Goal: Contribute content: Contribute content

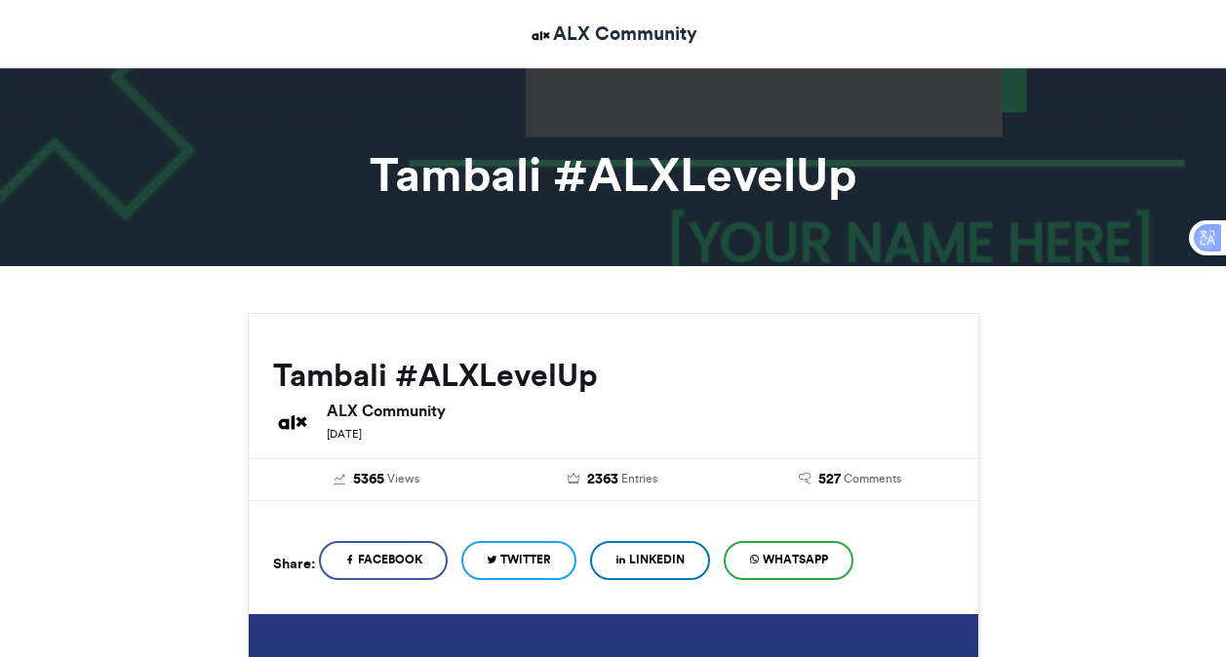
scroll to position [185, 0]
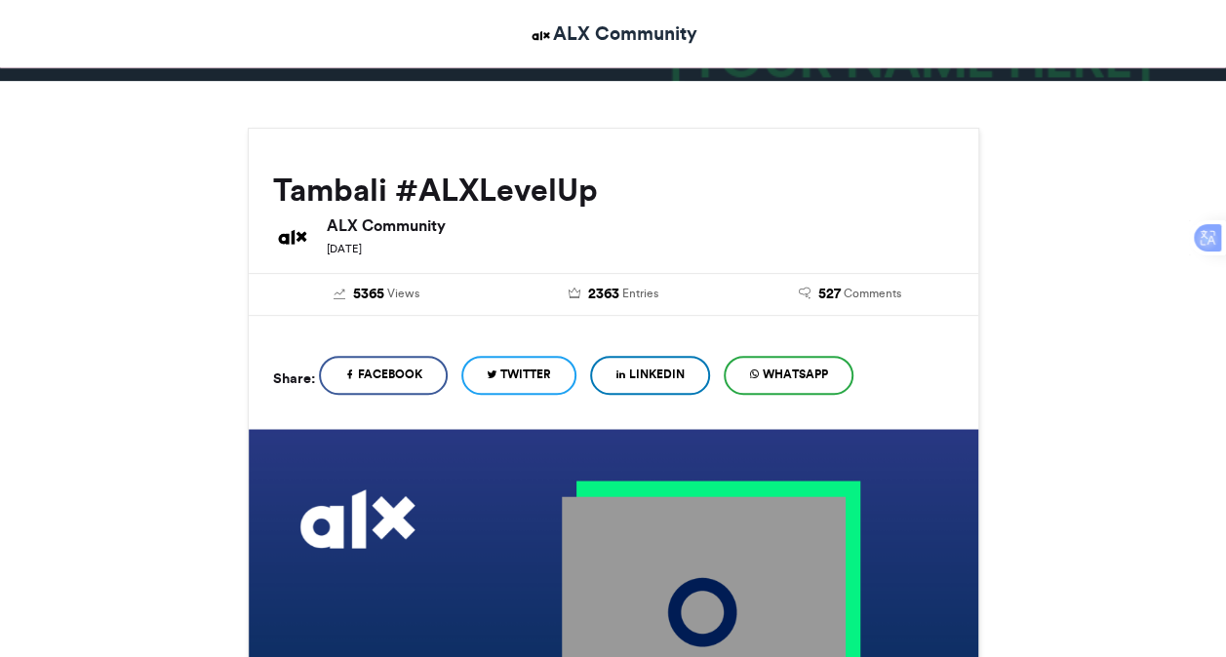
click at [667, 371] on span "LinkedIn" at bounding box center [657, 375] width 56 height 18
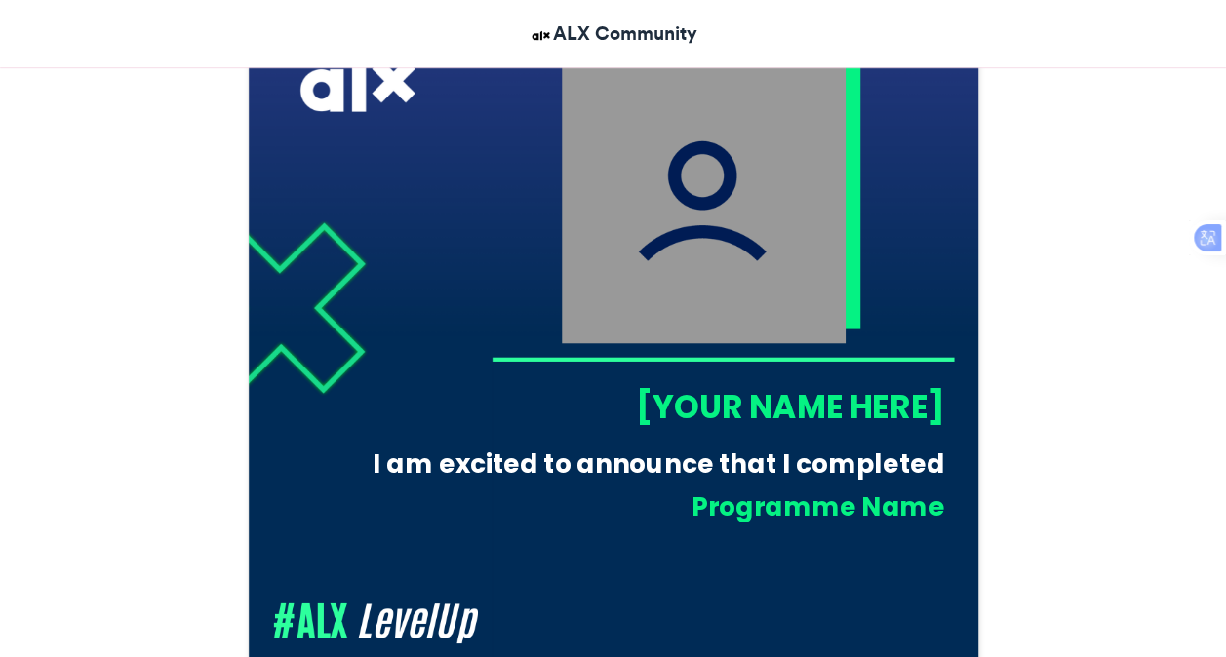
scroll to position [629, 0]
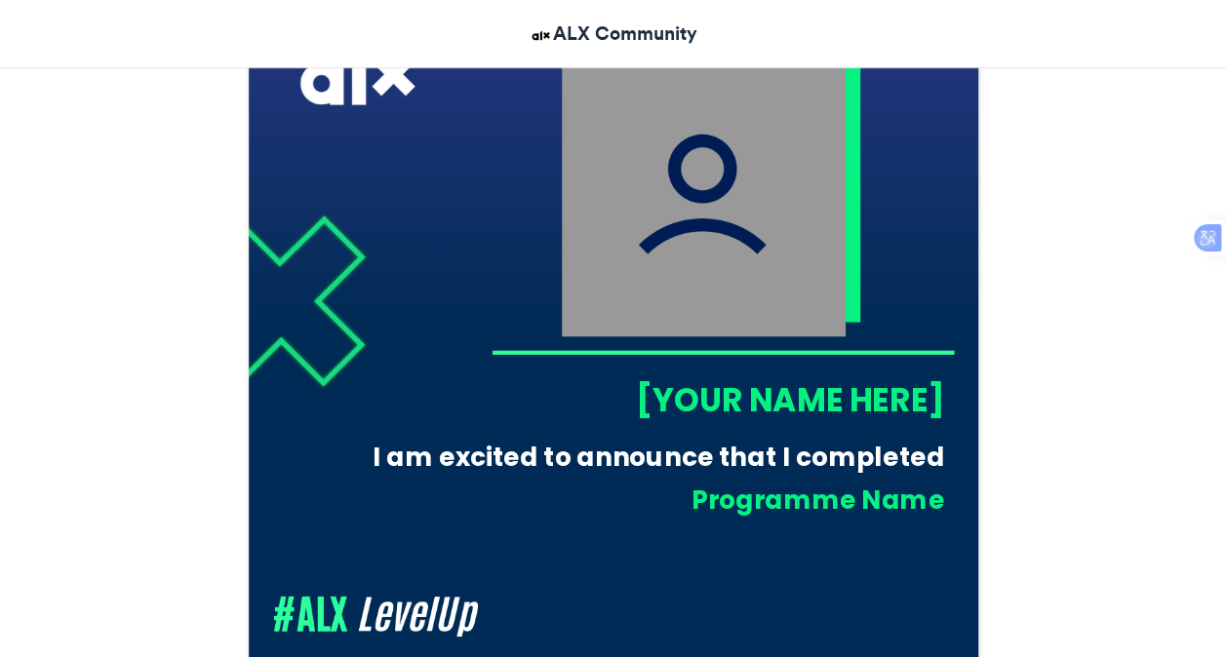
click at [761, 402] on div "[YOUR NAME HERE]" at bounding box center [717, 399] width 453 height 45
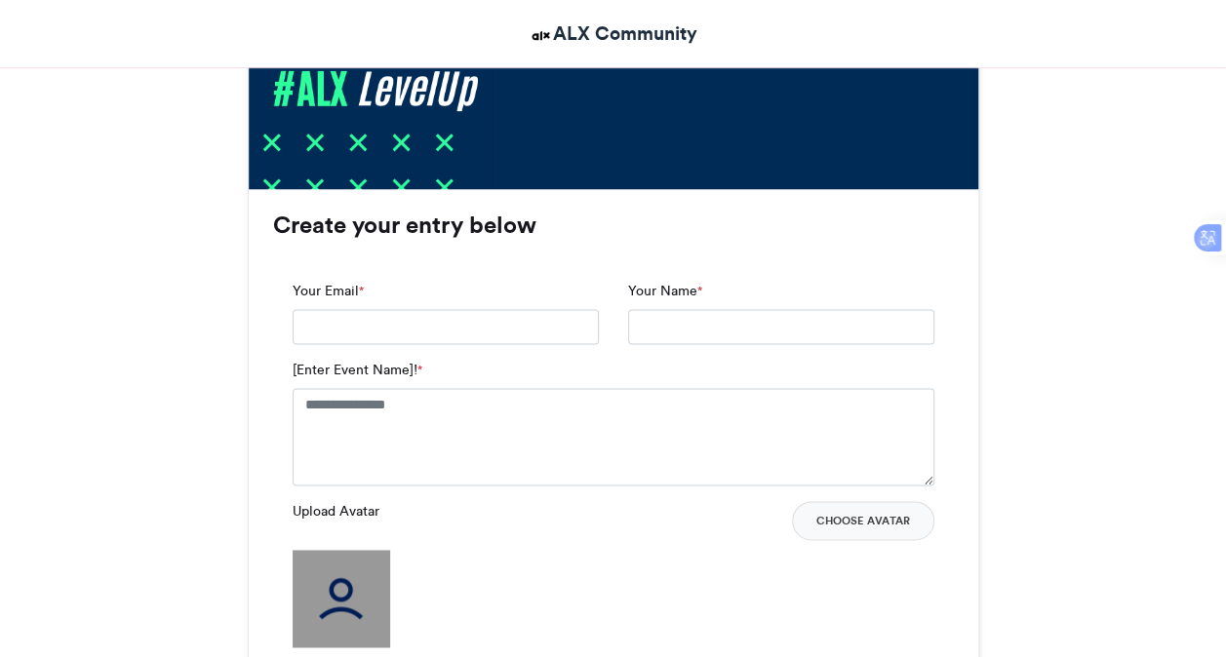
scroll to position [1156, 0]
click at [419, 318] on input "Your Email *" at bounding box center [446, 325] width 306 height 35
click at [430, 326] on input "Your Email *" at bounding box center [446, 325] width 306 height 35
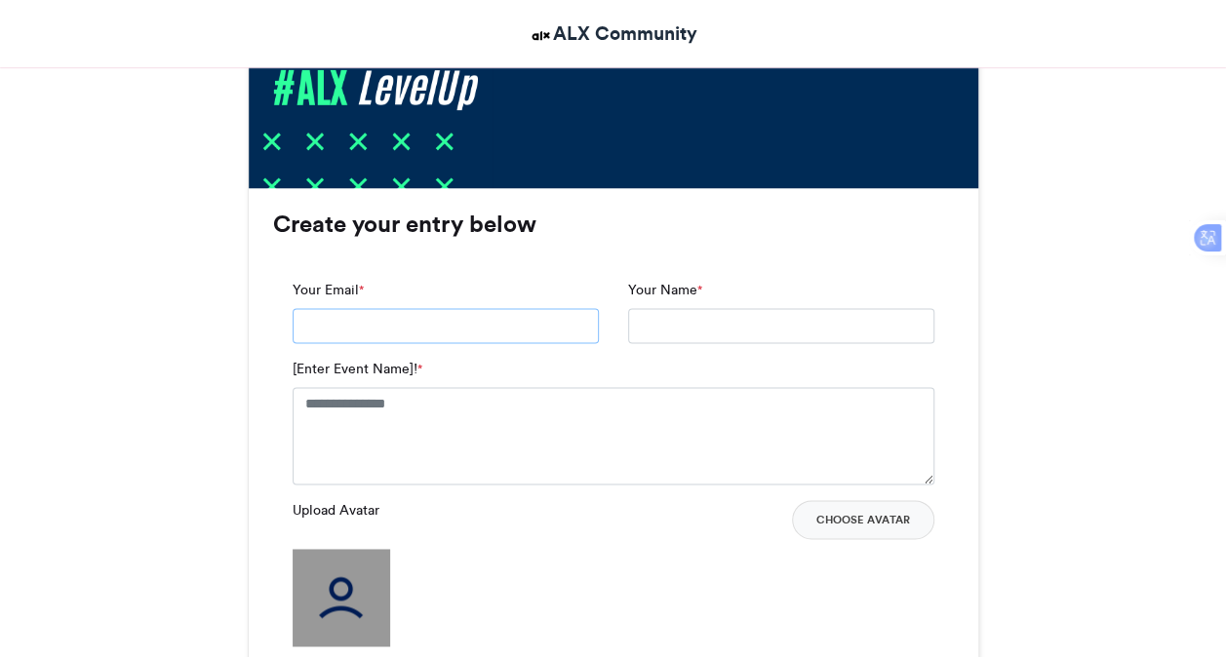
click at [430, 326] on input "Your Email *" at bounding box center [446, 325] width 306 height 35
click at [429, 324] on input "Your Email *" at bounding box center [446, 325] width 306 height 35
drag, startPoint x: 429, startPoint y: 324, endPoint x: 389, endPoint y: 259, distance: 75.8
click at [389, 260] on div "Your Email * Your Name * [Enter Event Name]! * Upload Avatar Choose Avatar *" at bounding box center [613, 562] width 681 height 604
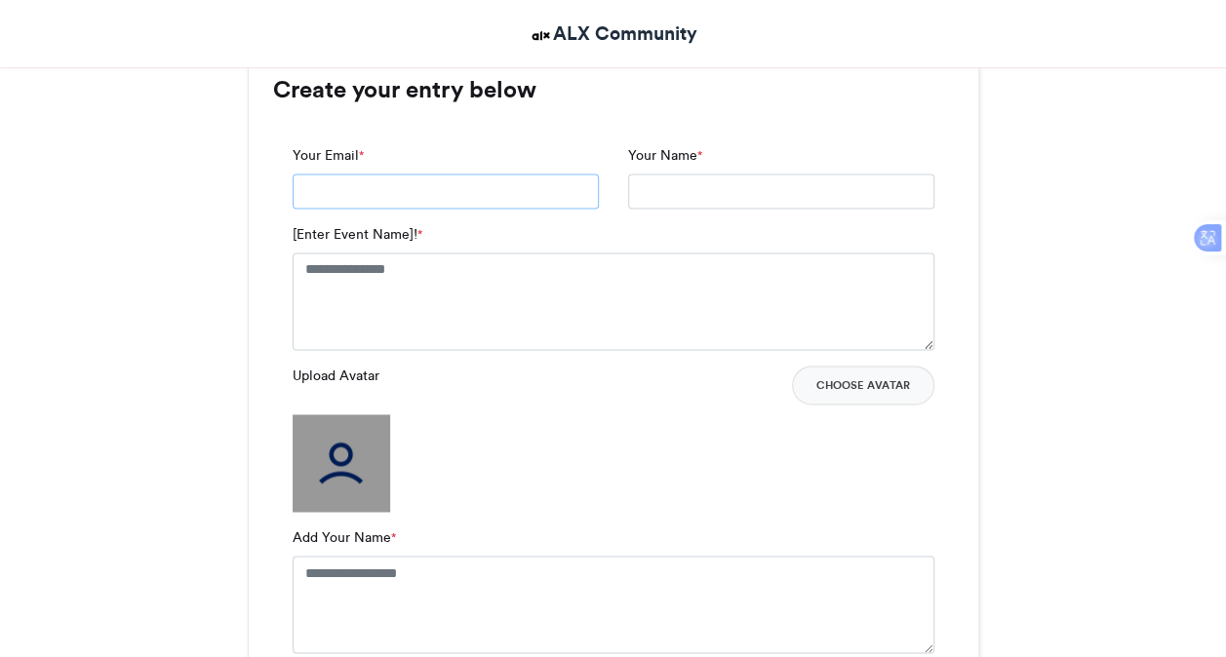
scroll to position [1298, 0]
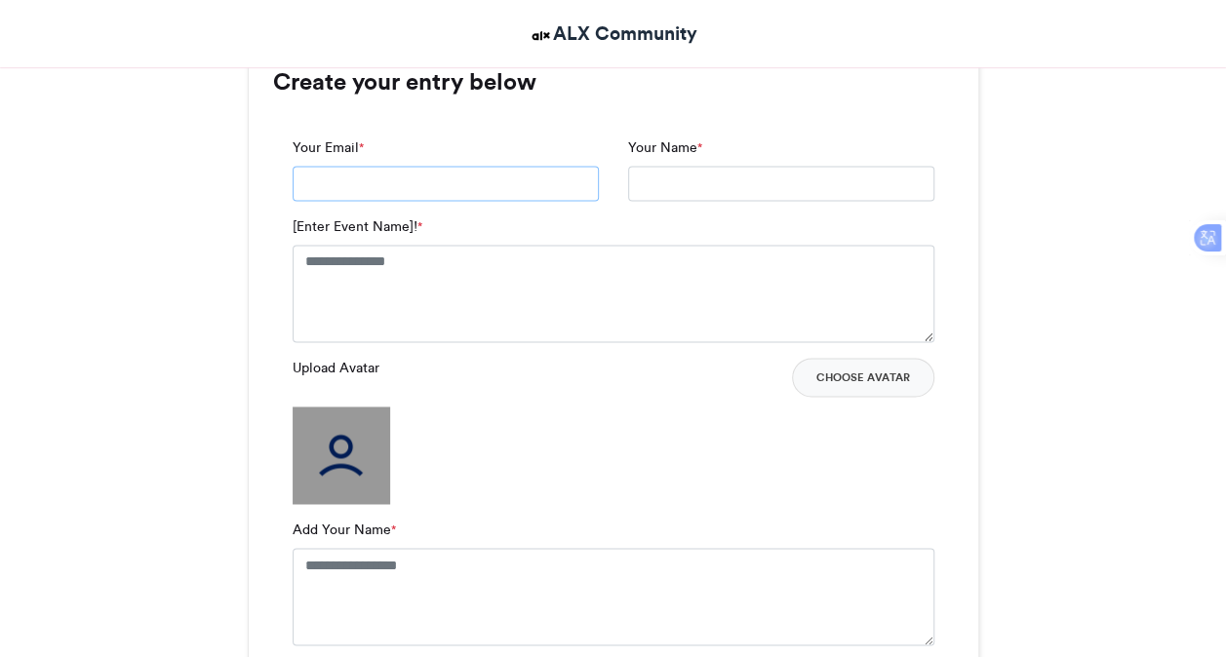
drag, startPoint x: 435, startPoint y: 186, endPoint x: 359, endPoint y: 178, distance: 76.6
click at [359, 178] on input "Your Email *" at bounding box center [446, 183] width 306 height 35
type input "**********"
click at [675, 170] on input "Your Name *" at bounding box center [781, 183] width 306 height 35
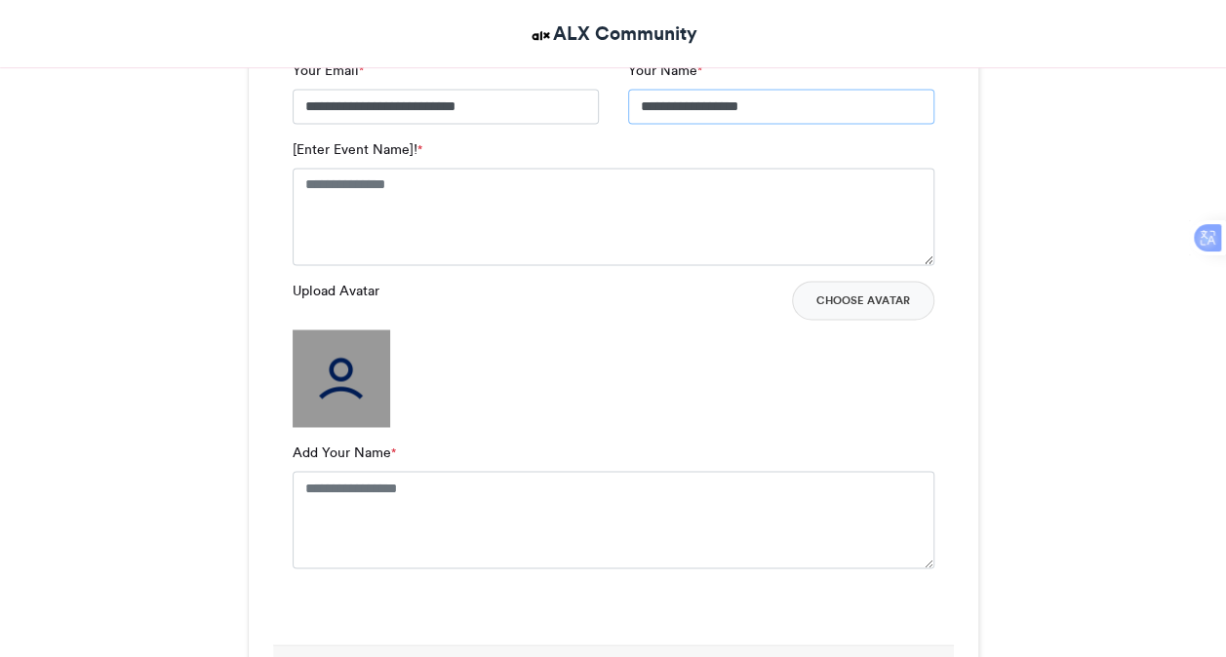
scroll to position [1418, 0]
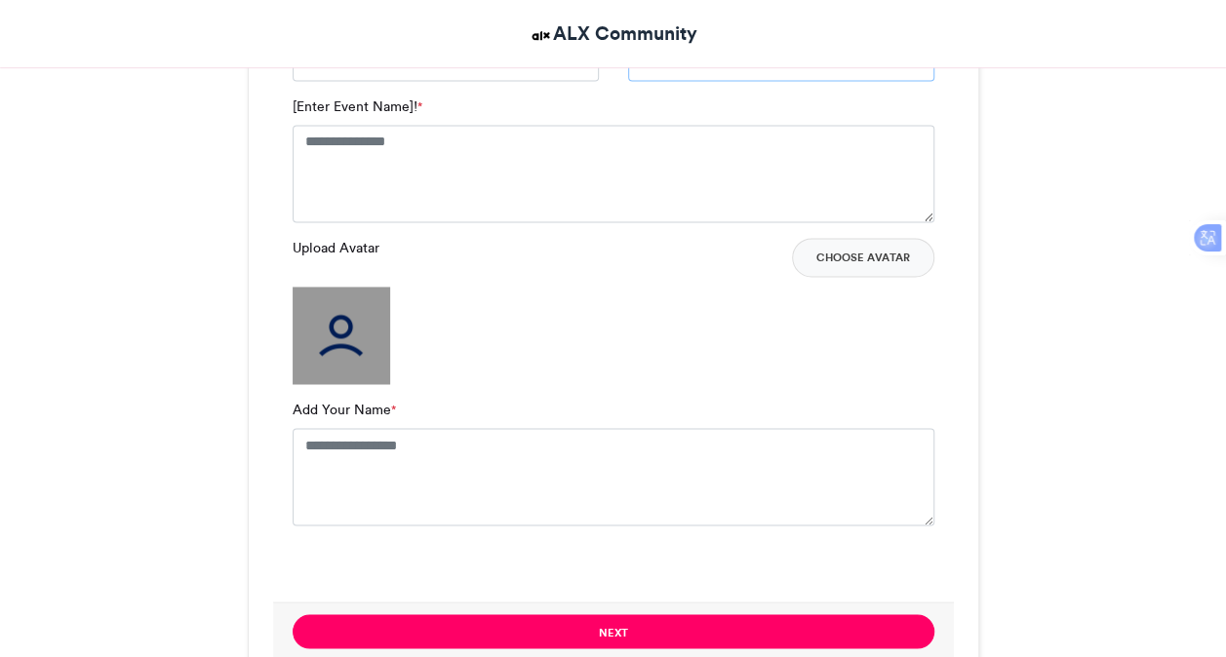
type input "**********"
click at [387, 437] on textarea "Add Your Name *" at bounding box center [614, 477] width 642 height 98
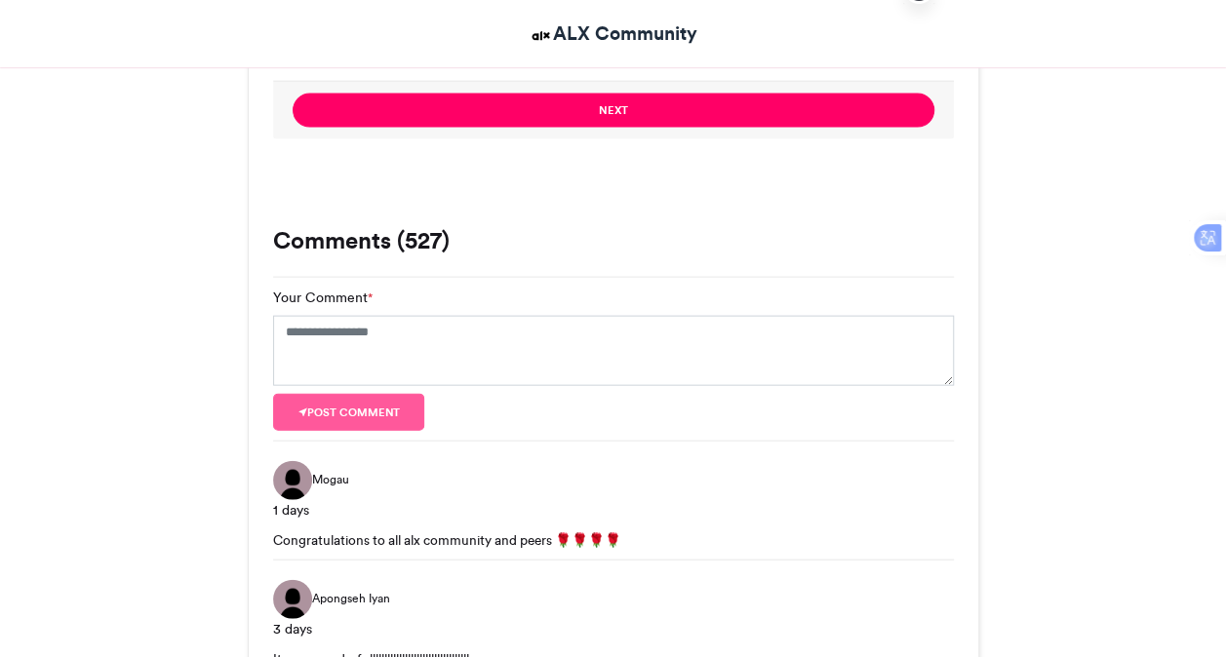
scroll to position [1963, 0]
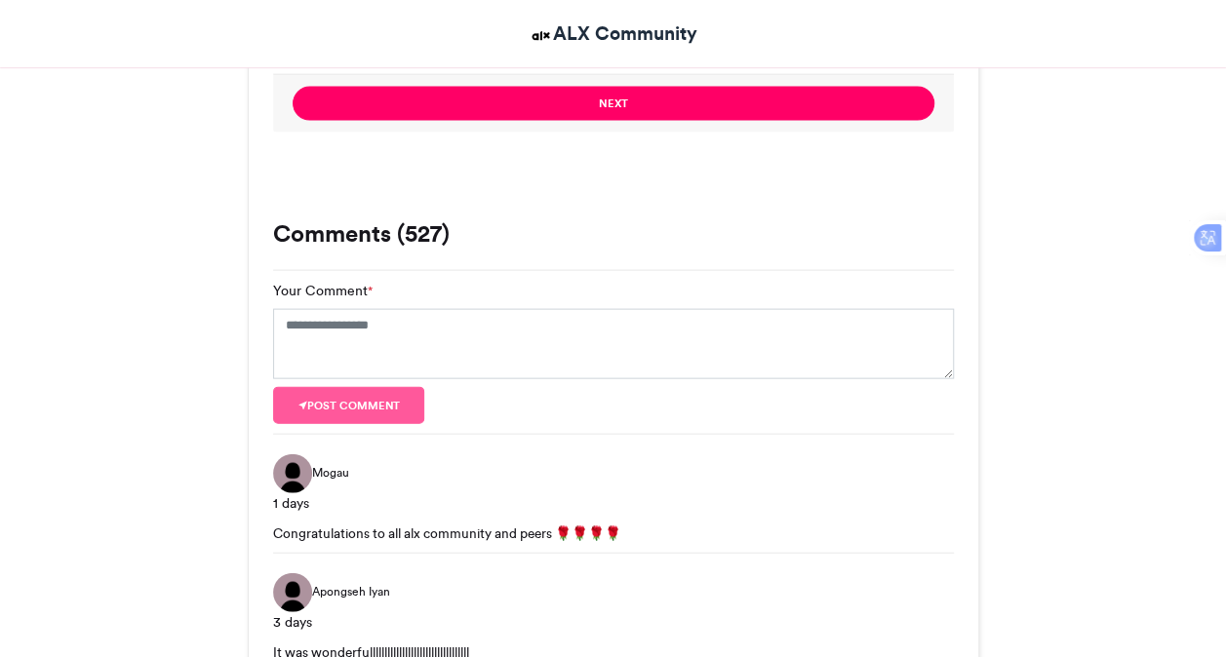
type textarea "**********"
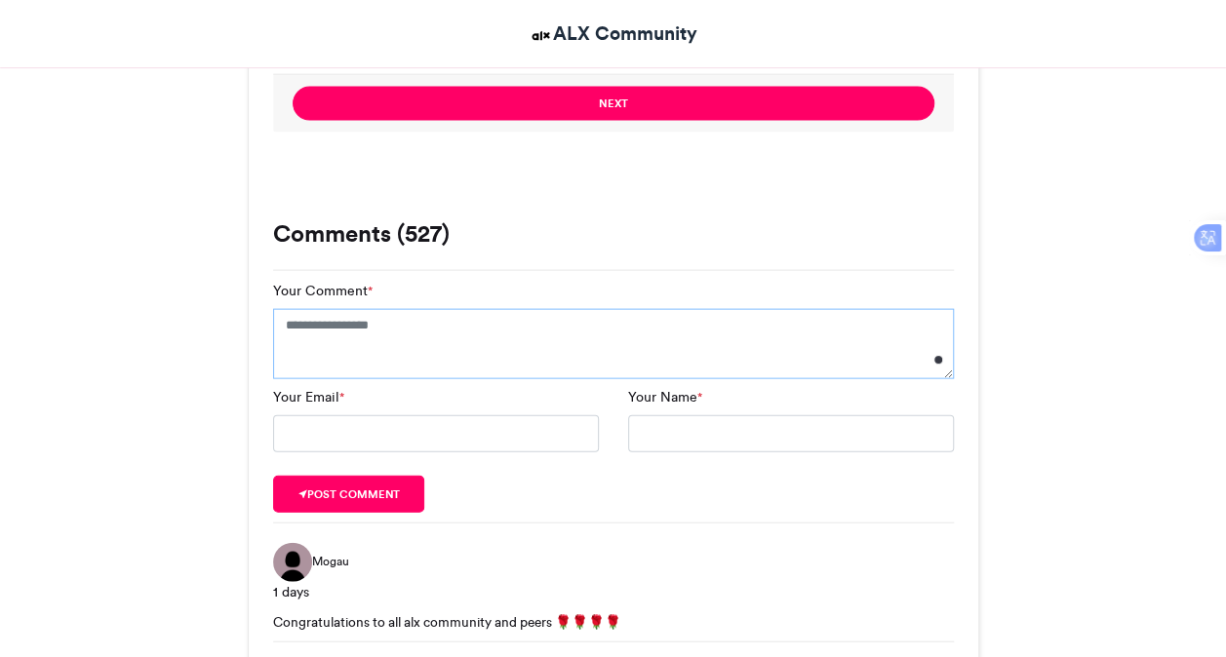
click at [380, 342] on textarea "Your Comment *" at bounding box center [613, 344] width 681 height 70
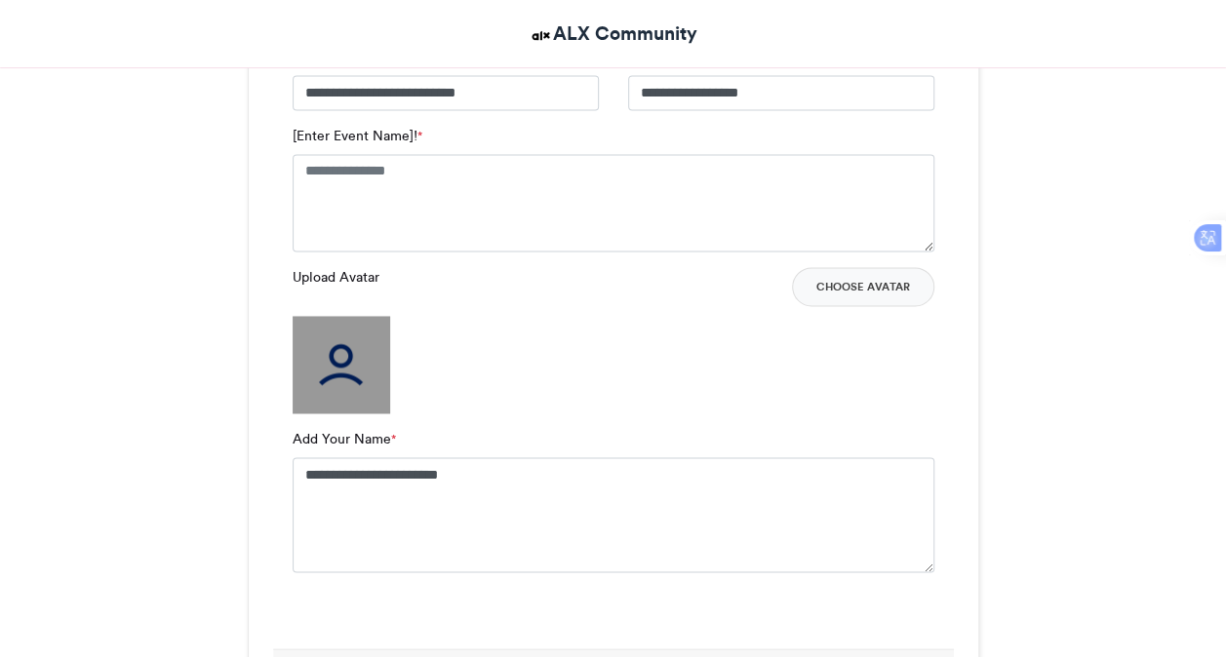
scroll to position [1388, 0]
click at [340, 274] on label "Upload Avatar" at bounding box center [336, 278] width 87 height 20
click at [894, 278] on button "Choose Avatar" at bounding box center [863, 287] width 142 height 39
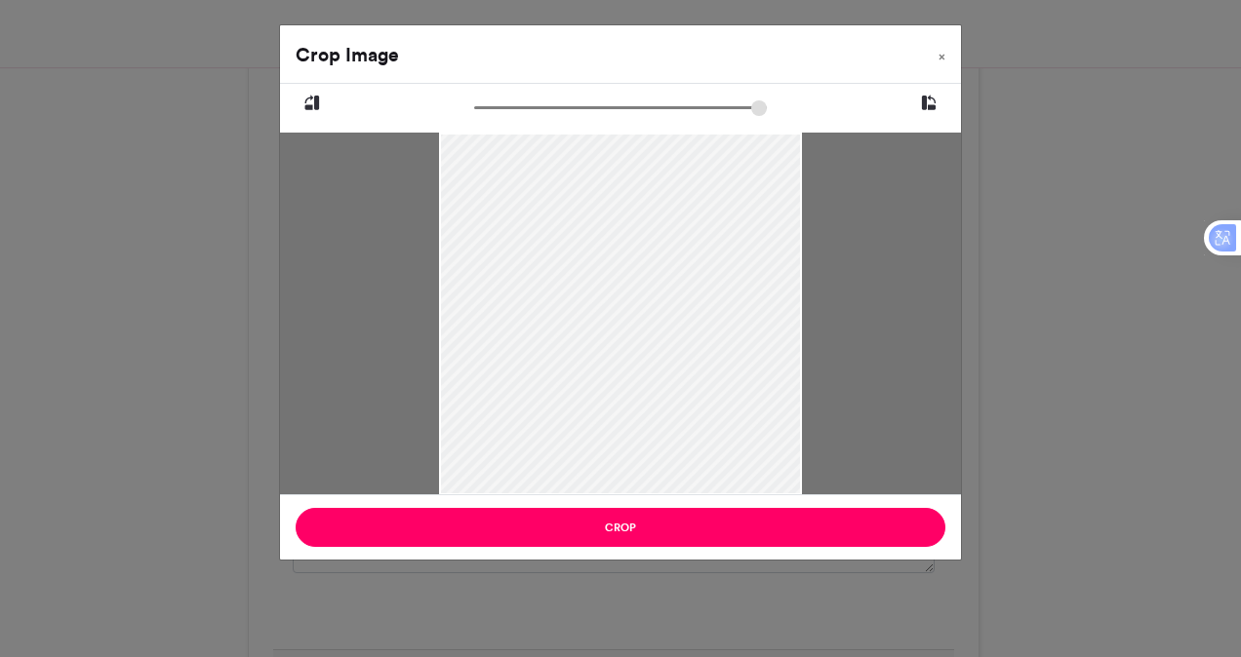
drag, startPoint x: 689, startPoint y: 316, endPoint x: 708, endPoint y: 460, distance: 145.7
click at [708, 460] on div at bounding box center [620, 374] width 363 height 484
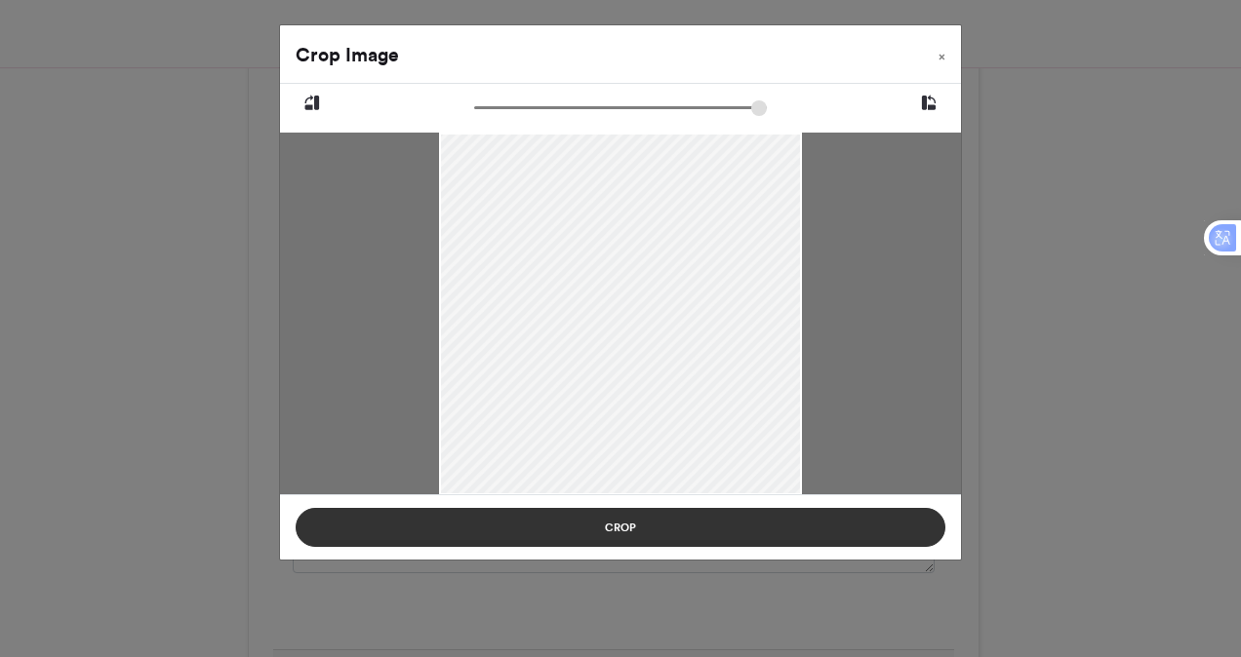
click at [625, 518] on button "Crop" at bounding box center [621, 527] width 650 height 39
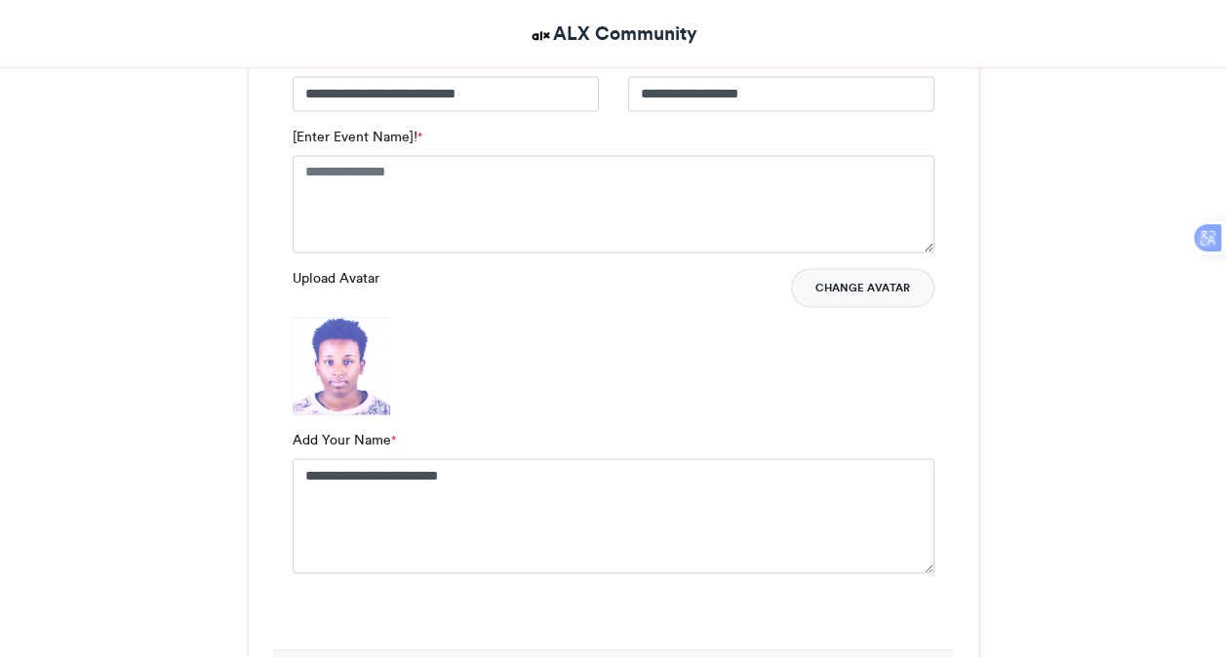
click at [858, 281] on button "Change Avatar" at bounding box center [862, 287] width 143 height 39
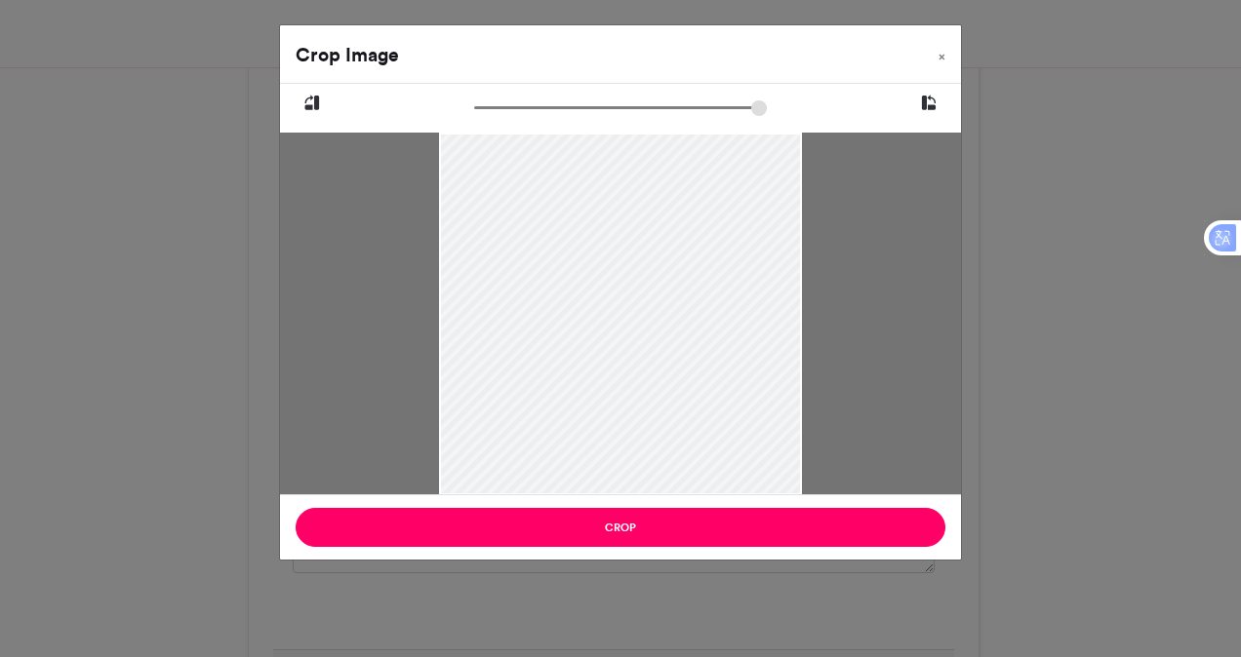
drag, startPoint x: 483, startPoint y: 103, endPoint x: 464, endPoint y: 117, distance: 23.0
click at [474, 117] on input "zoom" at bounding box center [620, 108] width 293 height 19
drag, startPoint x: 480, startPoint y: 104, endPoint x: 554, endPoint y: 103, distance: 74.1
click at [554, 103] on input "zoom" at bounding box center [620, 108] width 293 height 19
drag, startPoint x: 588, startPoint y: 236, endPoint x: 585, endPoint y: 259, distance: 23.6
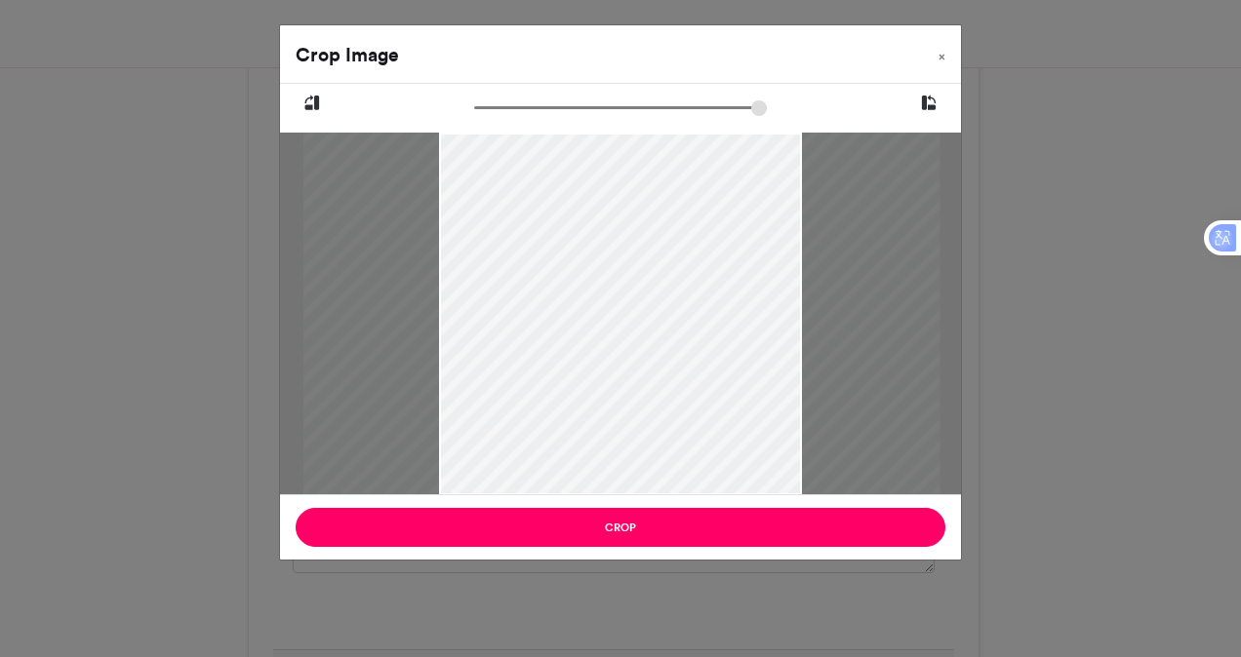
click at [585, 259] on div at bounding box center [621, 329] width 637 height 849
drag, startPoint x: 585, startPoint y: 309, endPoint x: 602, endPoint y: 446, distance: 137.6
click at [602, 446] on div at bounding box center [635, 476] width 637 height 849
drag, startPoint x: 554, startPoint y: 105, endPoint x: 512, endPoint y: 112, distance: 42.5
type input "****"
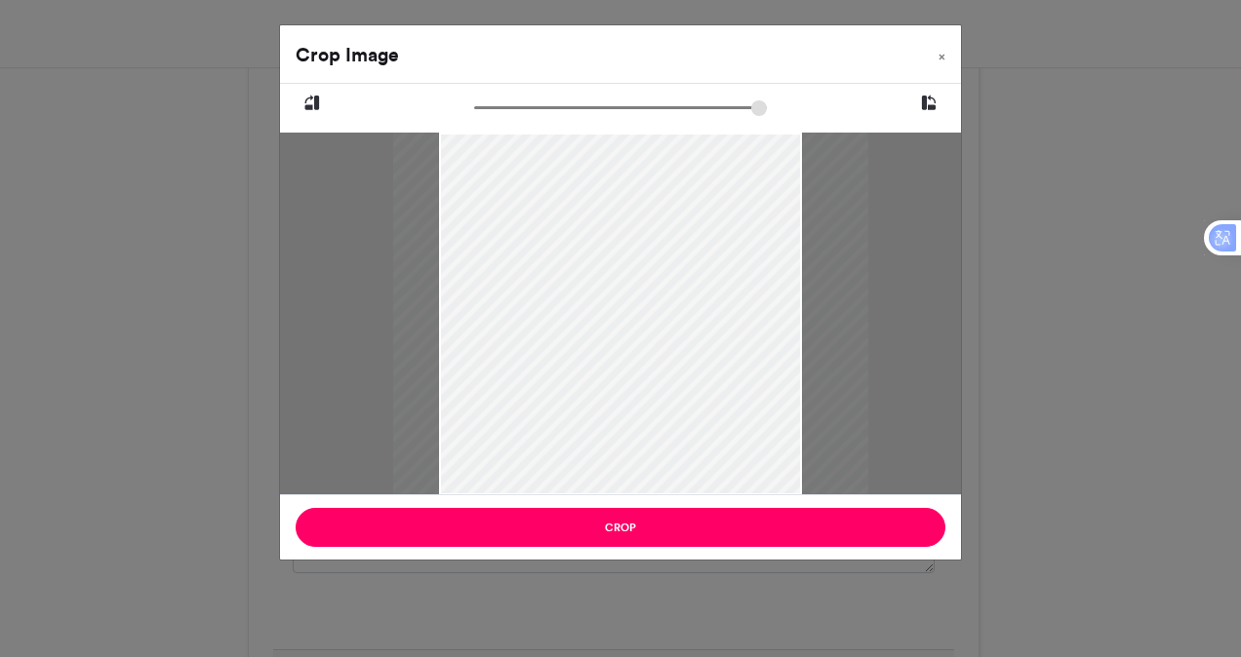
click at [512, 112] on input "zoom" at bounding box center [620, 108] width 293 height 19
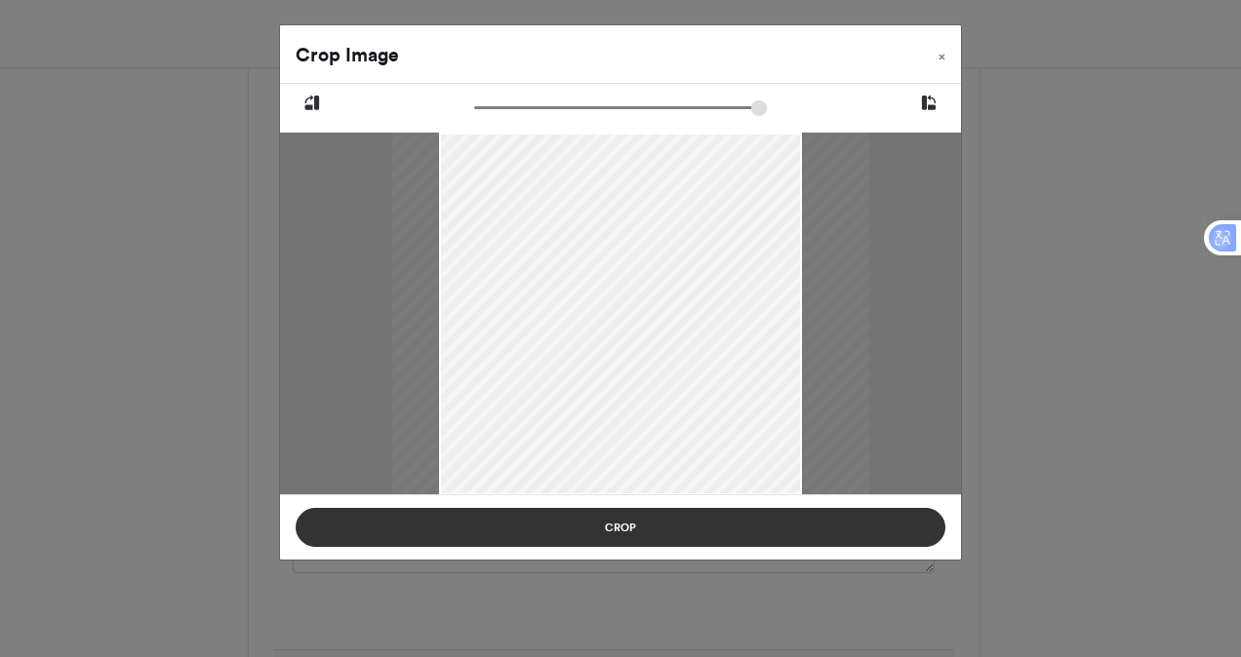
click at [649, 533] on button "Crop" at bounding box center [621, 527] width 650 height 39
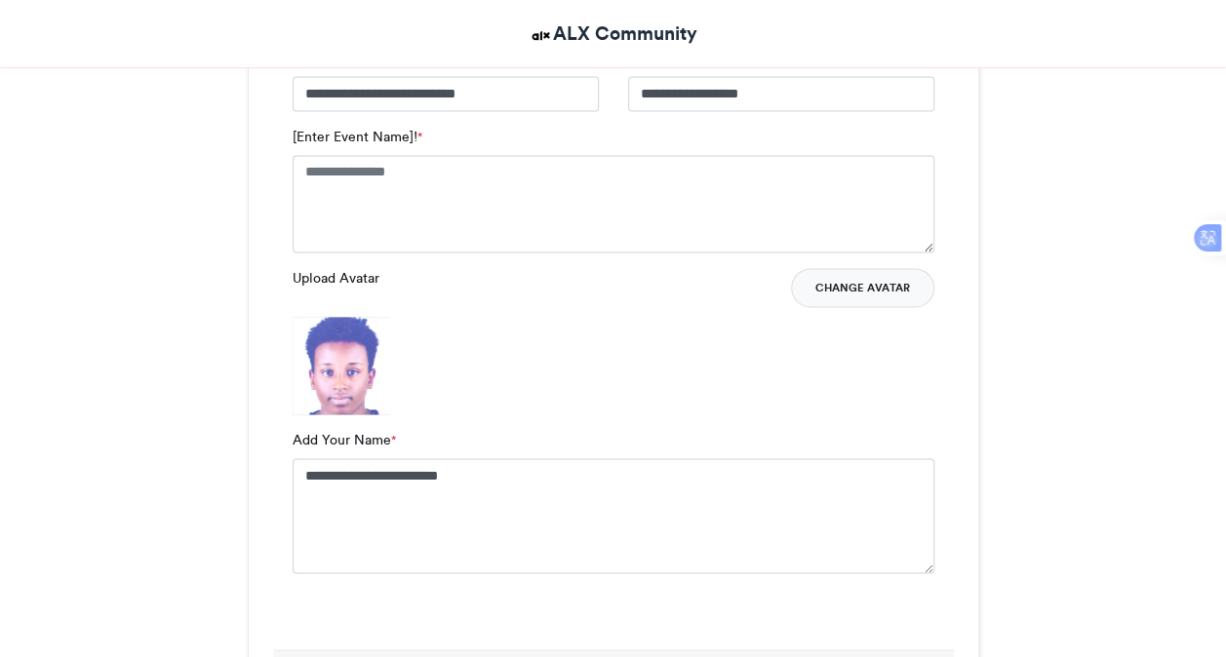
click at [867, 279] on button "Change Avatar" at bounding box center [862, 287] width 143 height 39
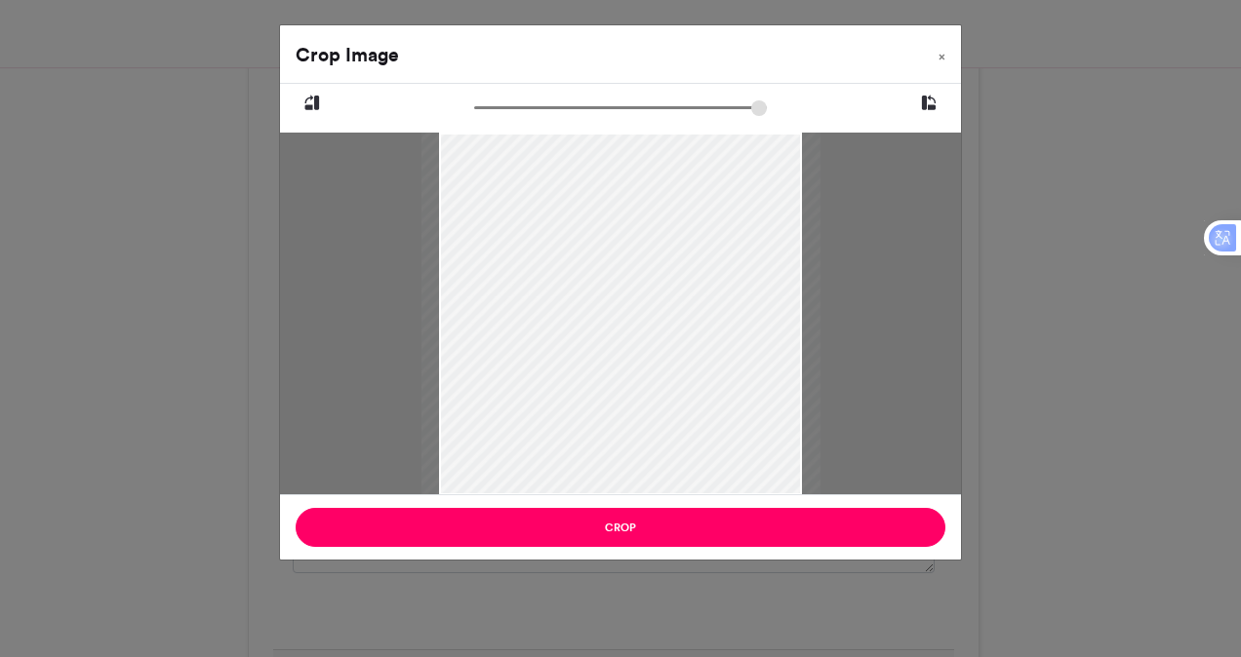
type input "******"
drag, startPoint x: 633, startPoint y: 388, endPoint x: 653, endPoint y: 448, distance: 62.6
click at [653, 448] on div at bounding box center [620, 374] width 363 height 484
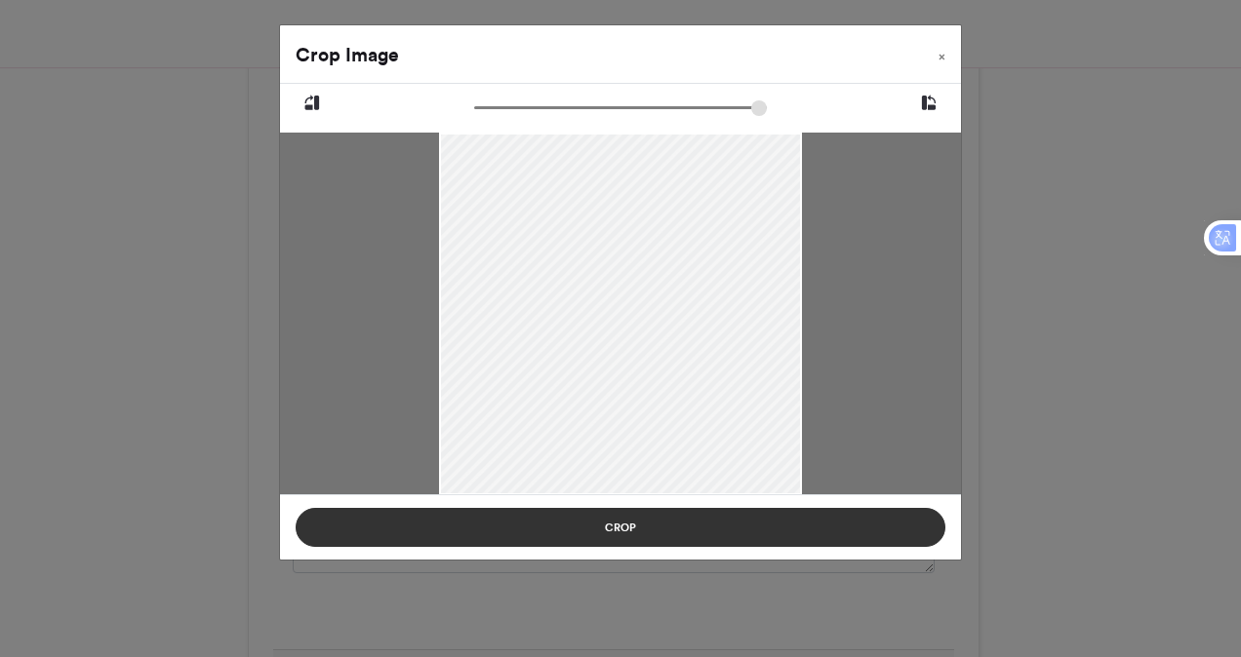
click at [667, 533] on button "Crop" at bounding box center [621, 527] width 650 height 39
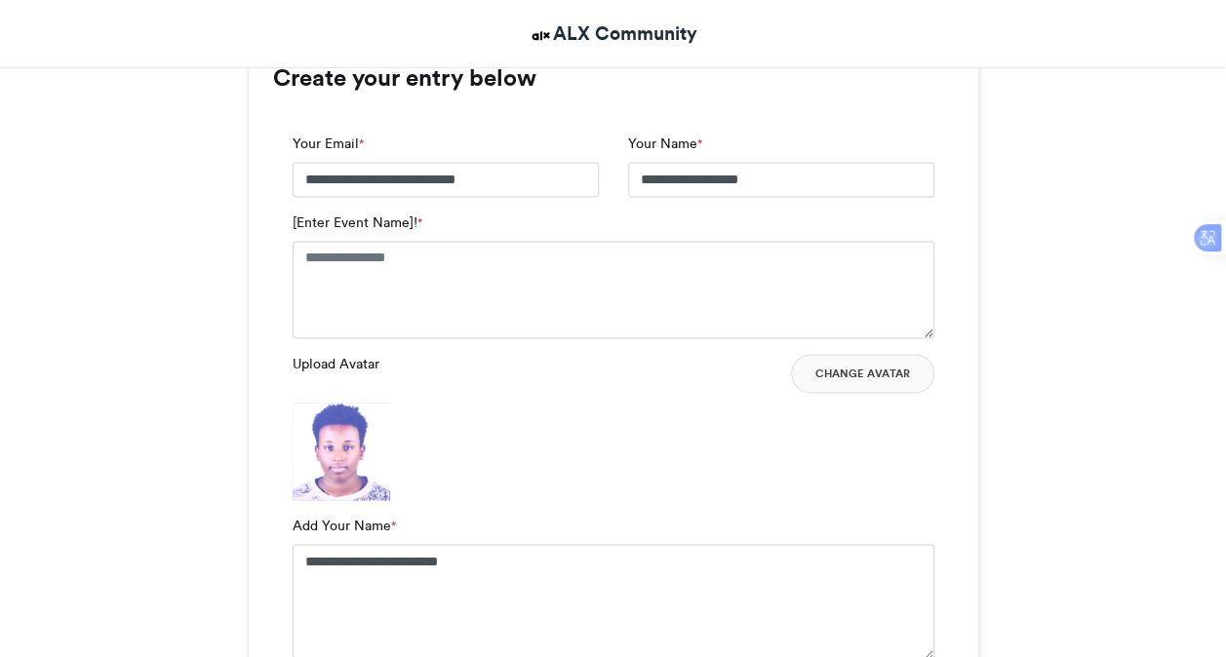
scroll to position [1300, 0]
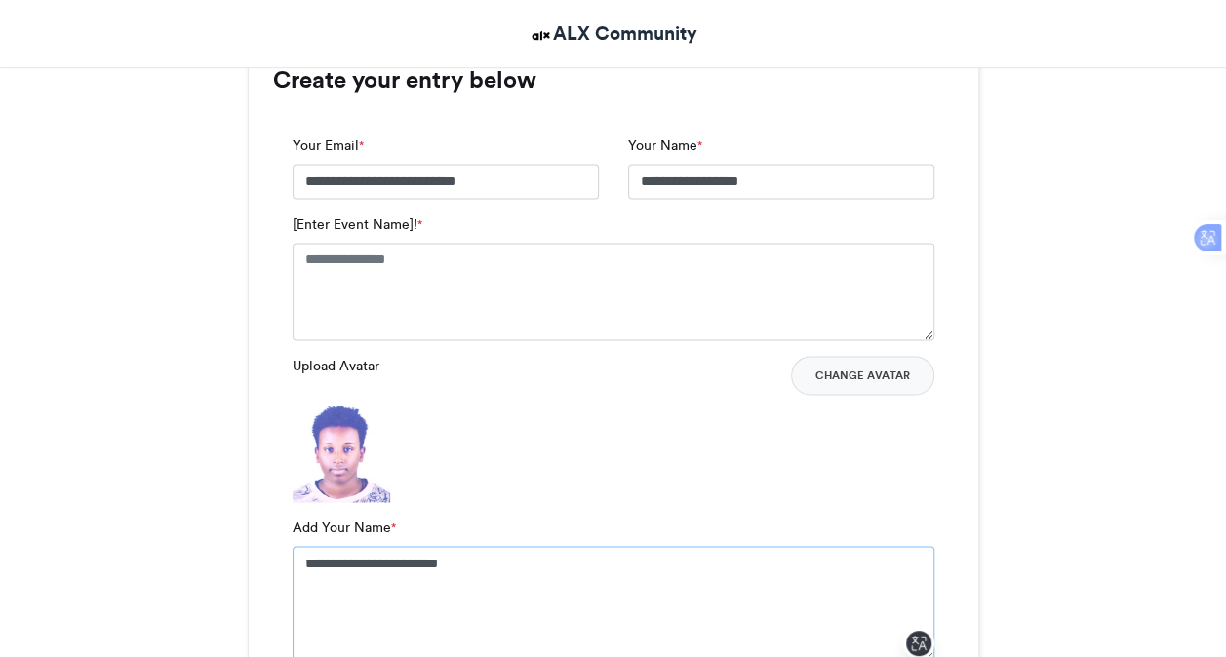
click at [304, 564] on textarea "**********" at bounding box center [614, 603] width 642 height 115
type textarea "**********"
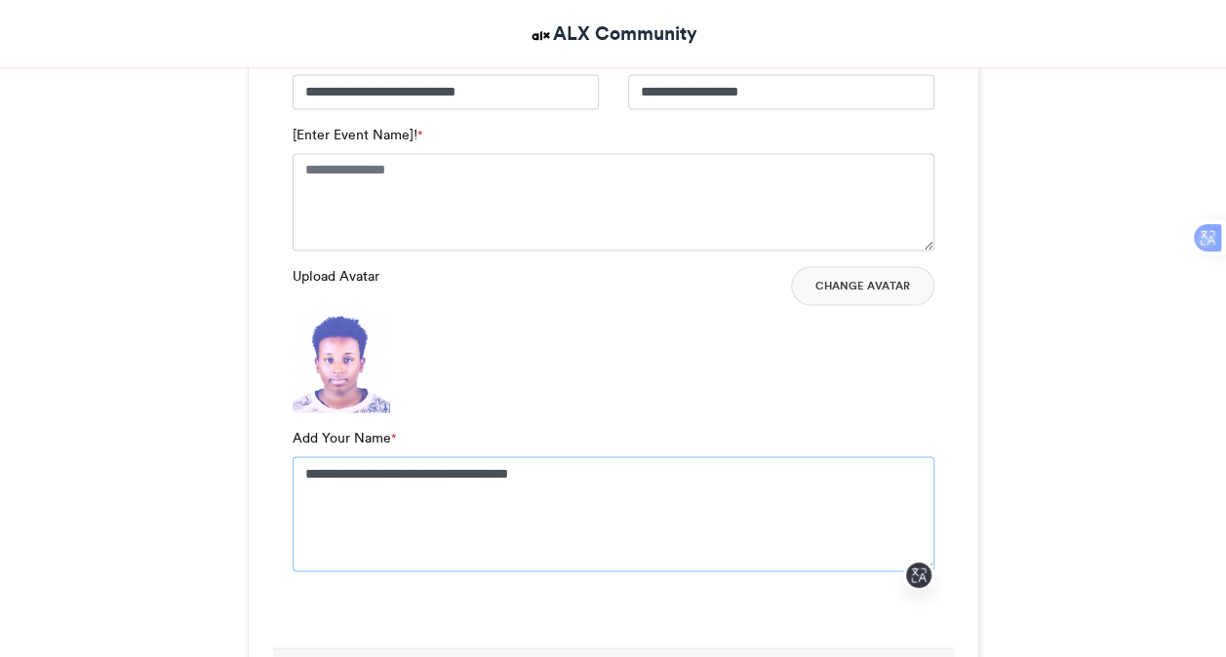
scroll to position [1391, 0]
drag, startPoint x: 554, startPoint y: 472, endPoint x: 279, endPoint y: 463, distance: 275.2
click at [279, 463] on div "**********" at bounding box center [613, 335] width 681 height 621
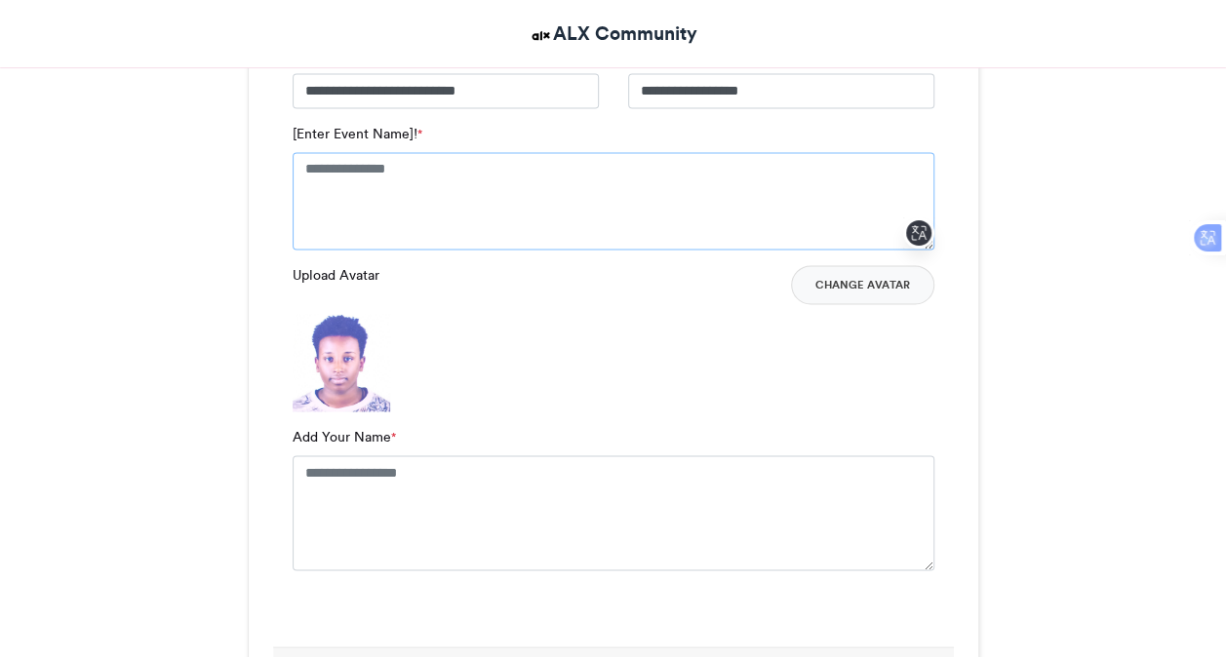
click at [397, 189] on textarea "[Enter Event Name]! *" at bounding box center [614, 201] width 642 height 98
paste textarea "**********"
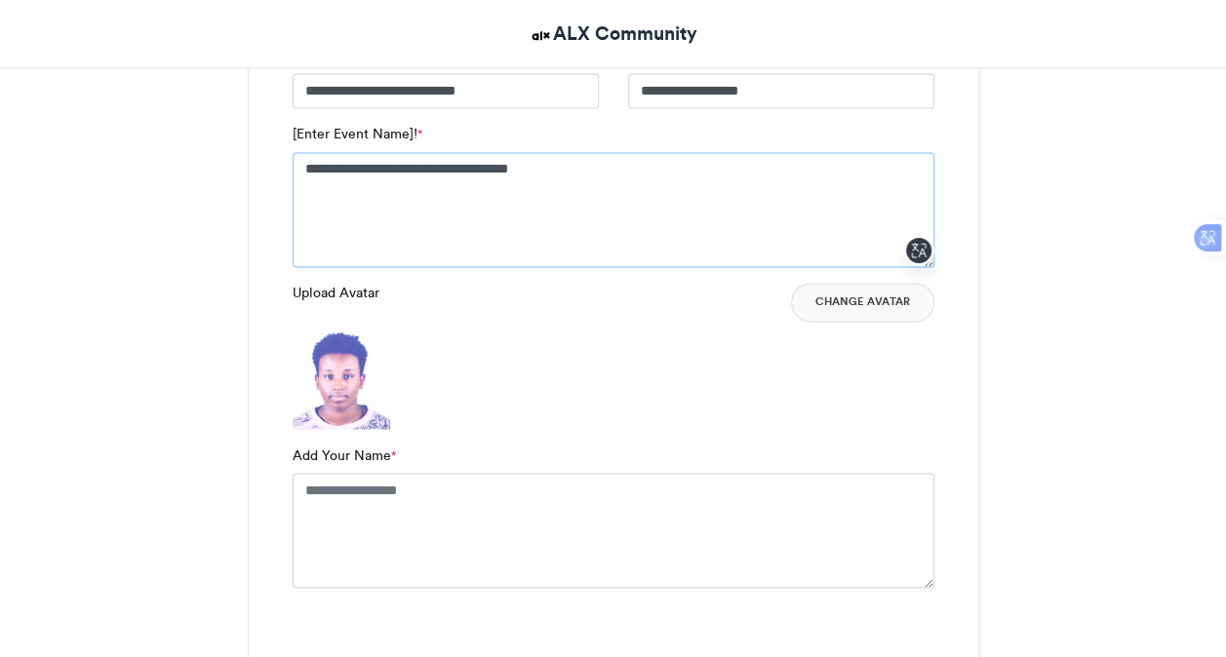
type textarea "**********"
click at [406, 490] on textarea "Add Your Name *" at bounding box center [614, 530] width 642 height 115
drag, startPoint x: 776, startPoint y: 83, endPoint x: 611, endPoint y: 82, distance: 165.8
click at [611, 82] on div "**********" at bounding box center [613, 84] width 671 height 79
click at [498, 503] on textarea "Add Your Name *" at bounding box center [614, 530] width 642 height 115
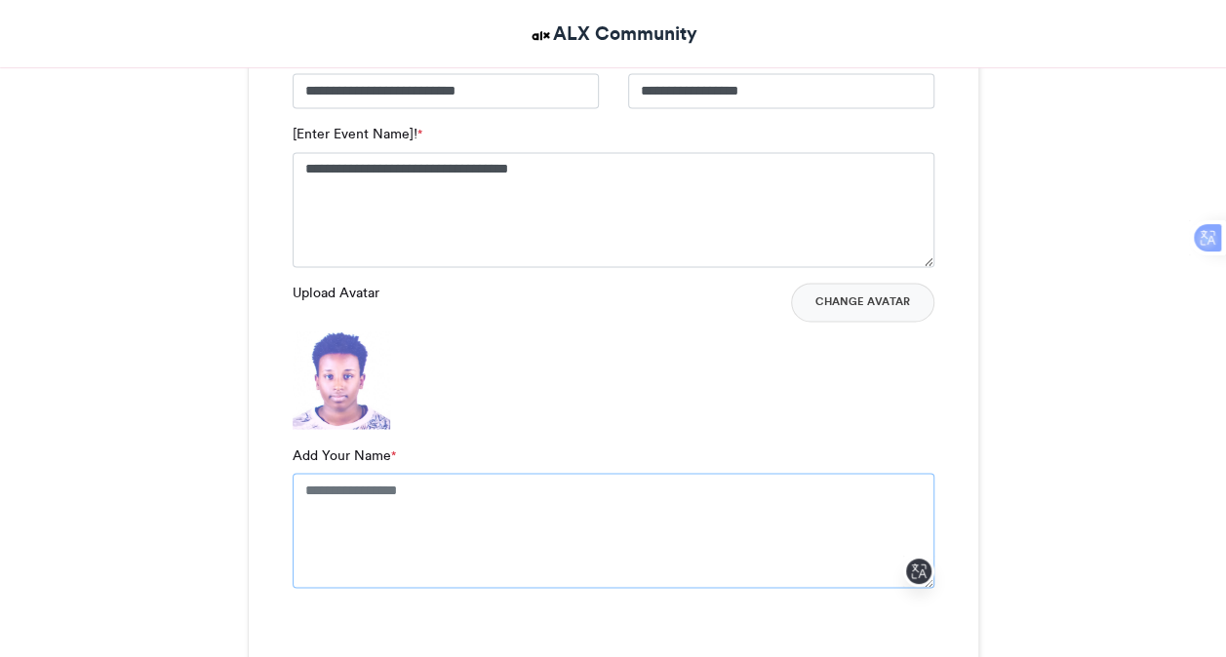
paste textarea "**********"
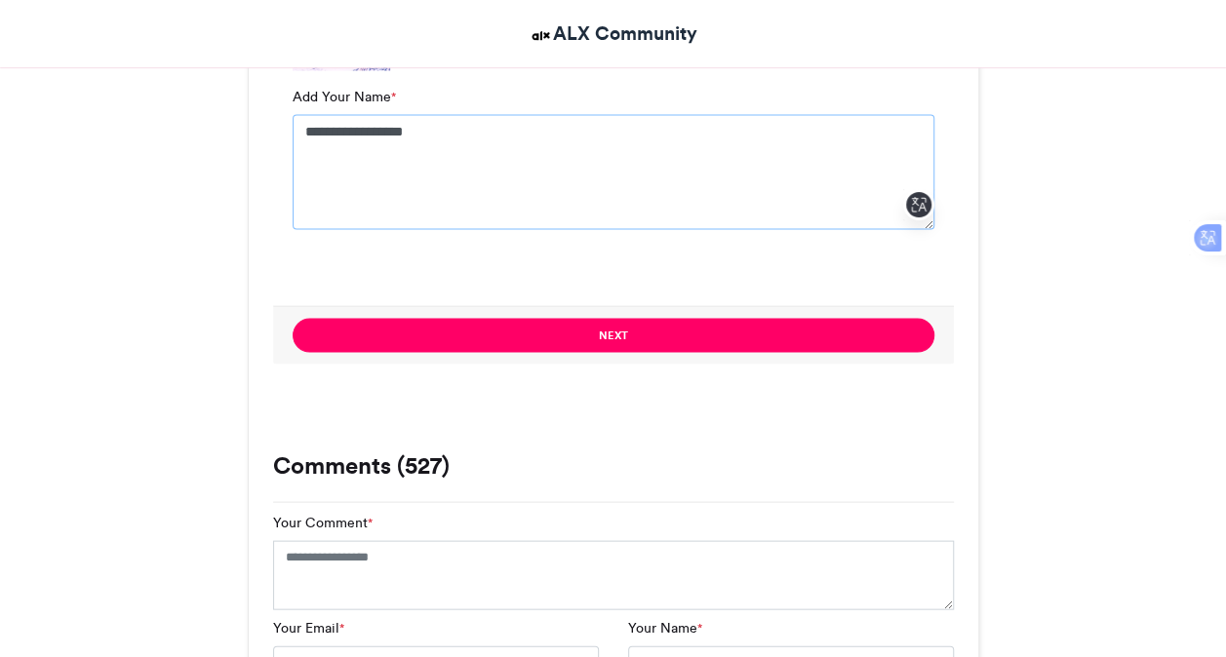
scroll to position [1776, 0]
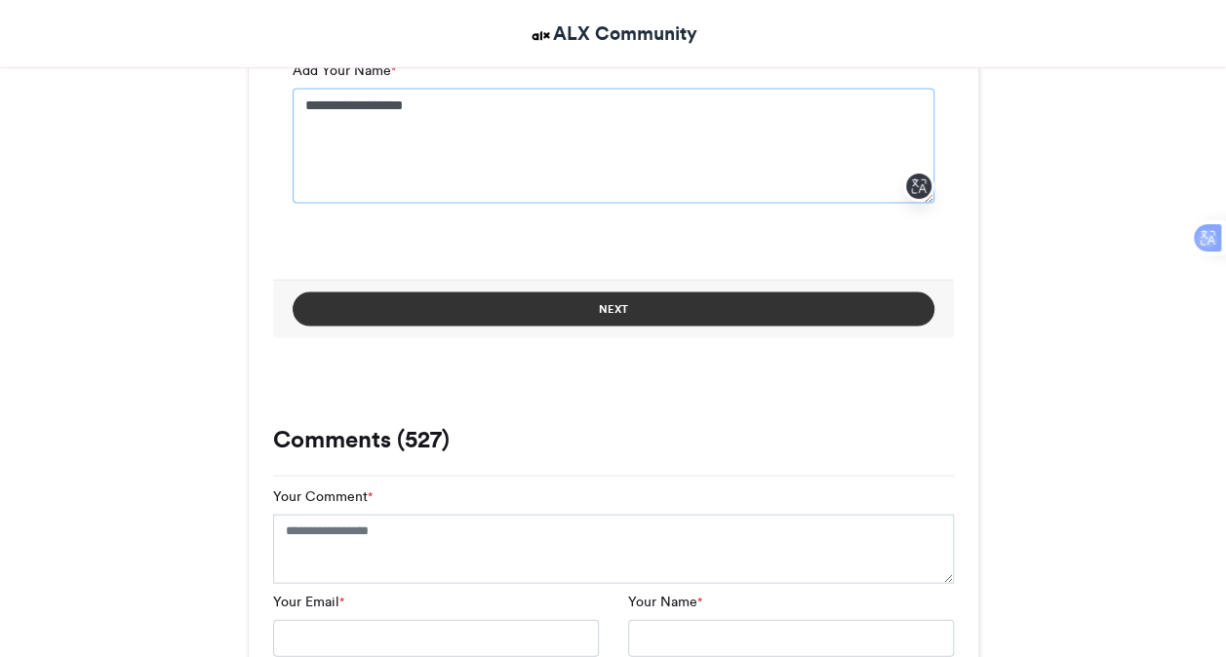
type textarea "**********"
click at [587, 297] on button "Next" at bounding box center [614, 309] width 642 height 34
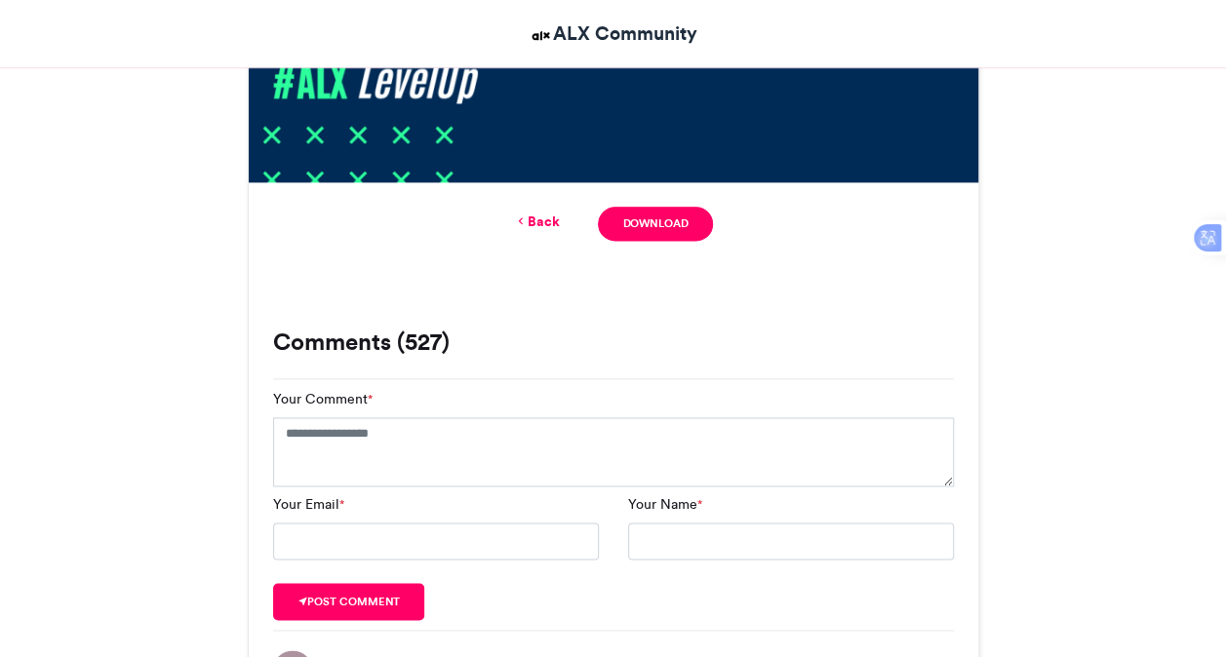
scroll to position [1161, 0]
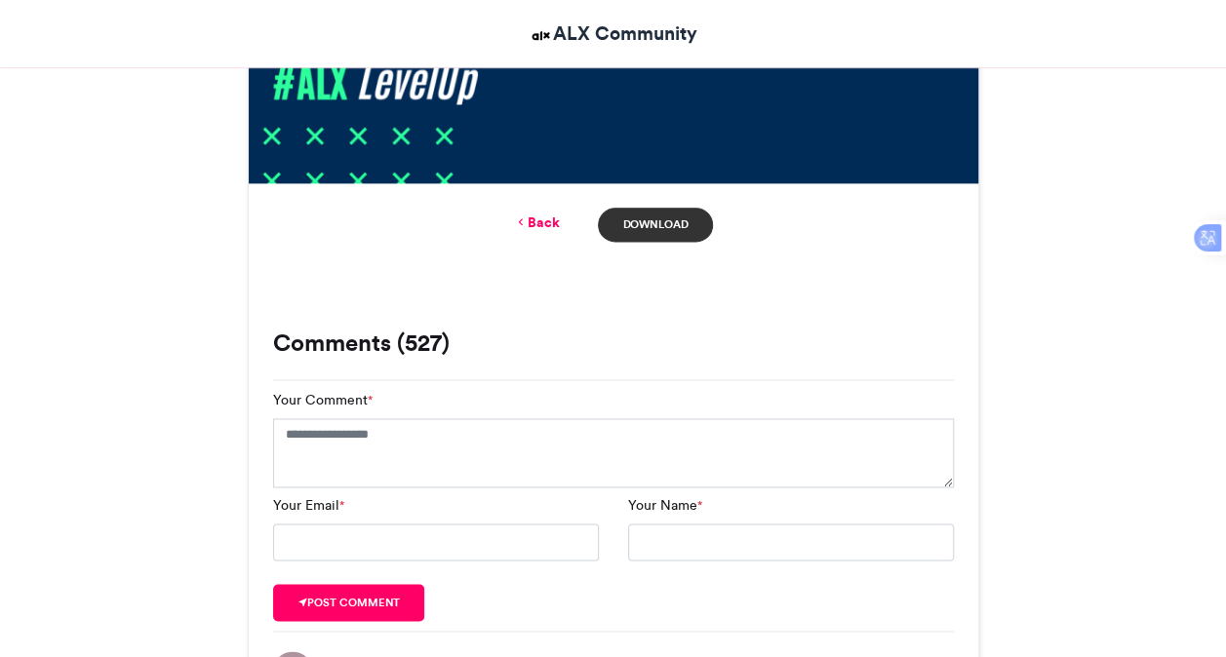
click at [647, 213] on link "Download" at bounding box center [655, 225] width 114 height 34
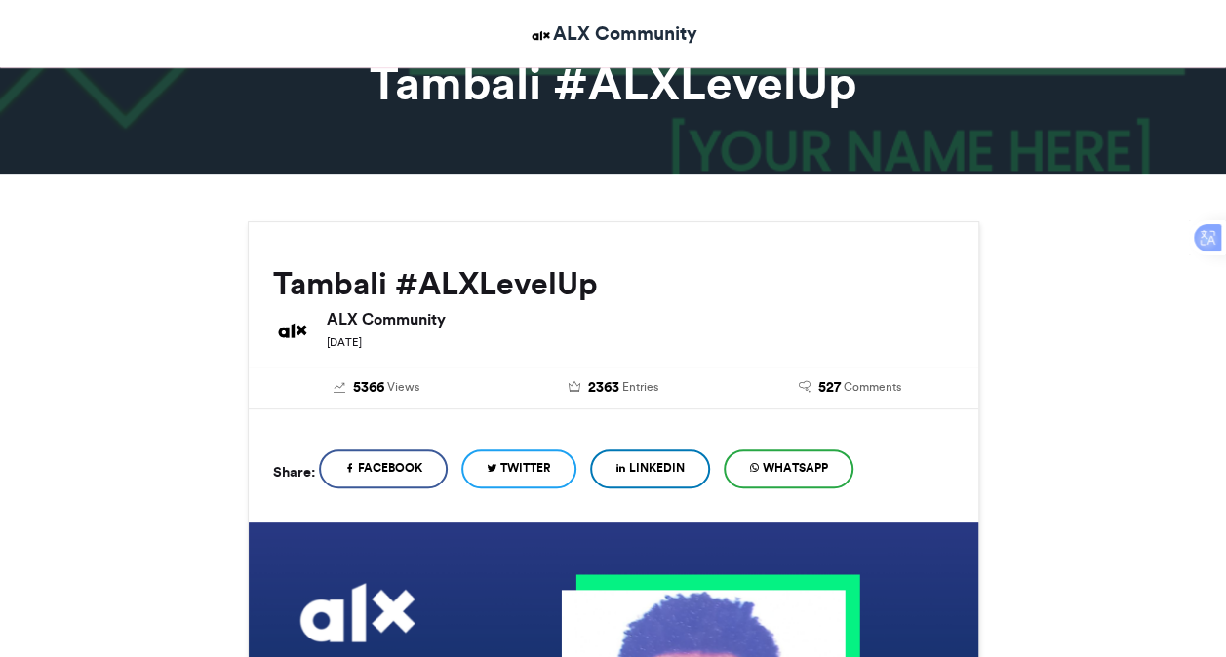
scroll to position [0, 0]
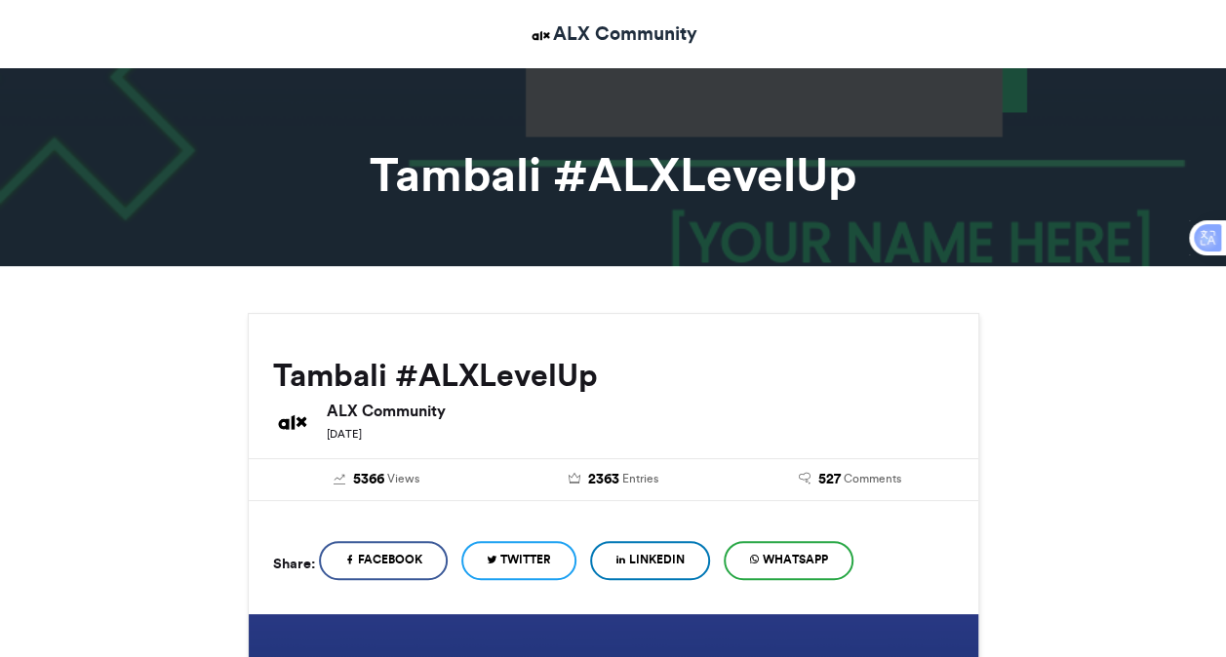
click at [1143, 40] on div "ALX Community" at bounding box center [613, 34] width 1083 height 48
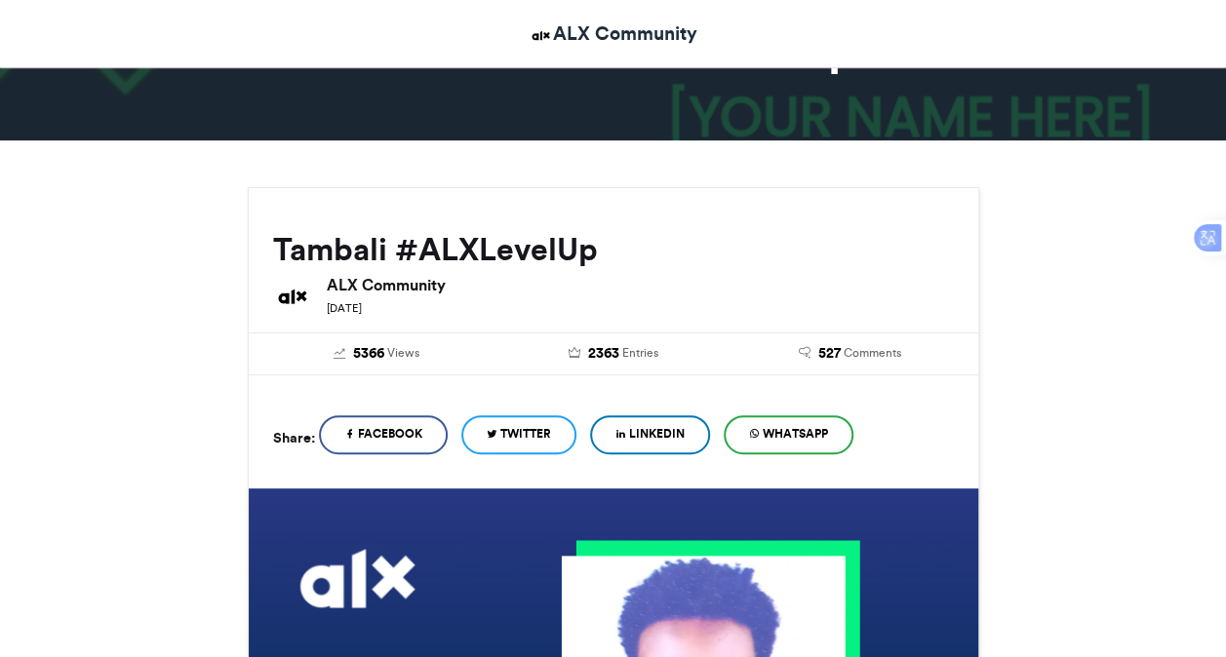
scroll to position [131, 0]
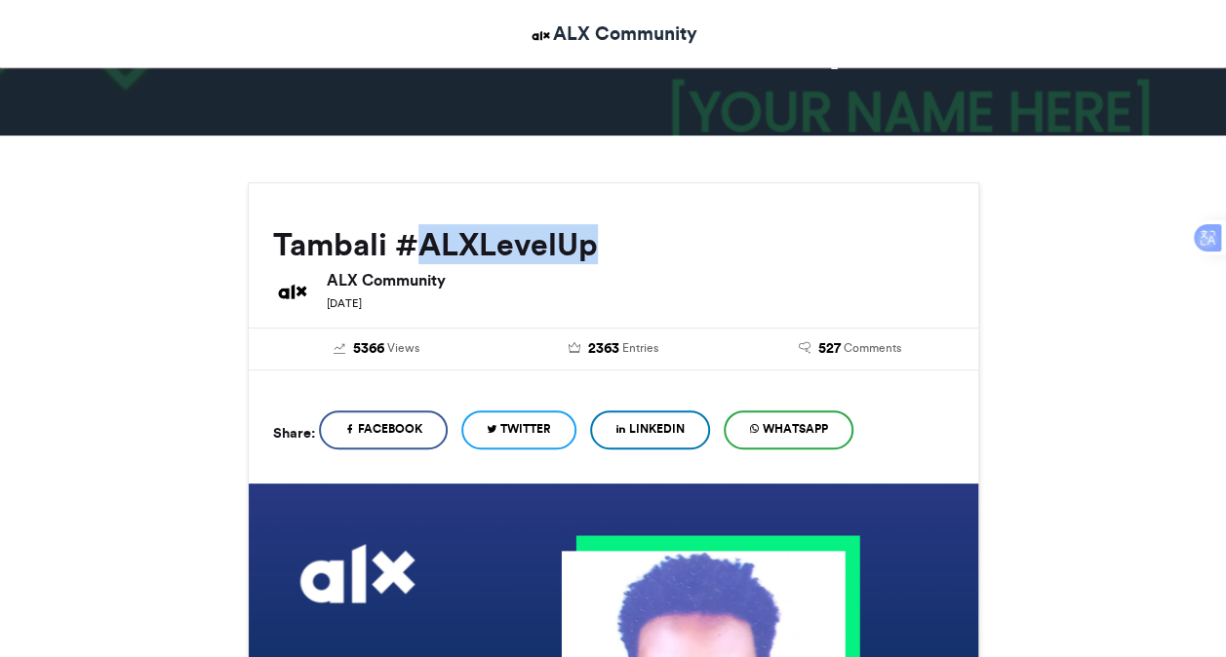
drag, startPoint x: 595, startPoint y: 250, endPoint x: 423, endPoint y: 244, distance: 171.8
click at [423, 244] on h2 "Tambali #ALXLevelUp" at bounding box center [613, 244] width 681 height 35
copy h2 "ALXLevelUp"
